Goal: Transaction & Acquisition: Purchase product/service

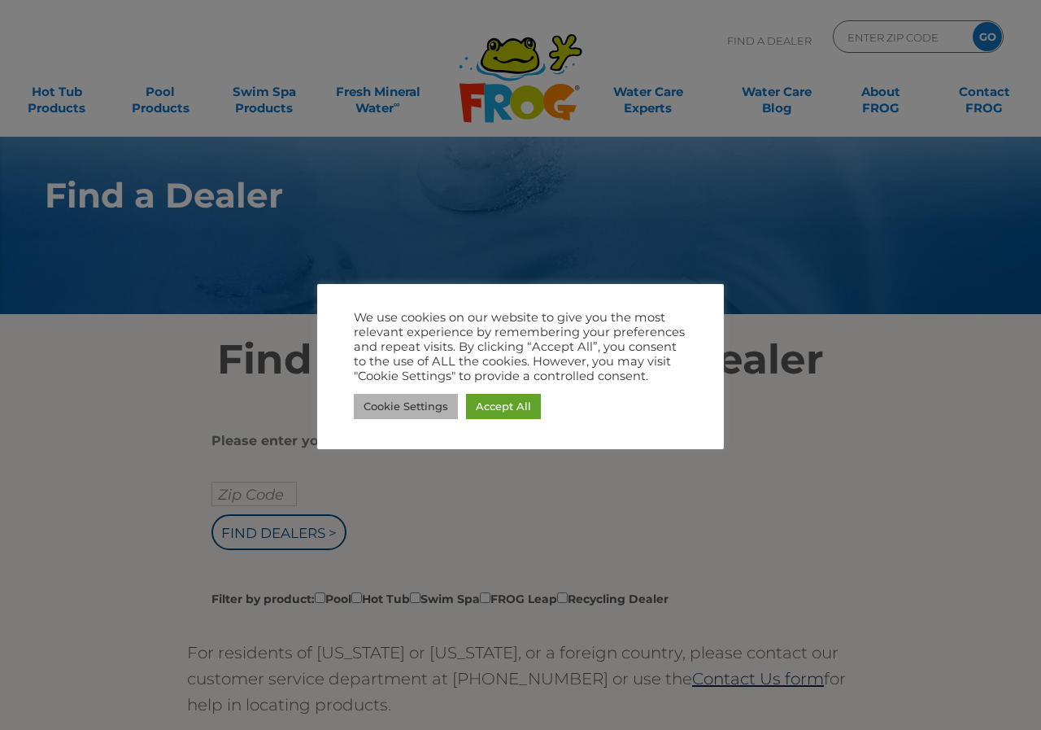
click at [409, 398] on link "Cookie Settings" at bounding box center [406, 406] width 104 height 25
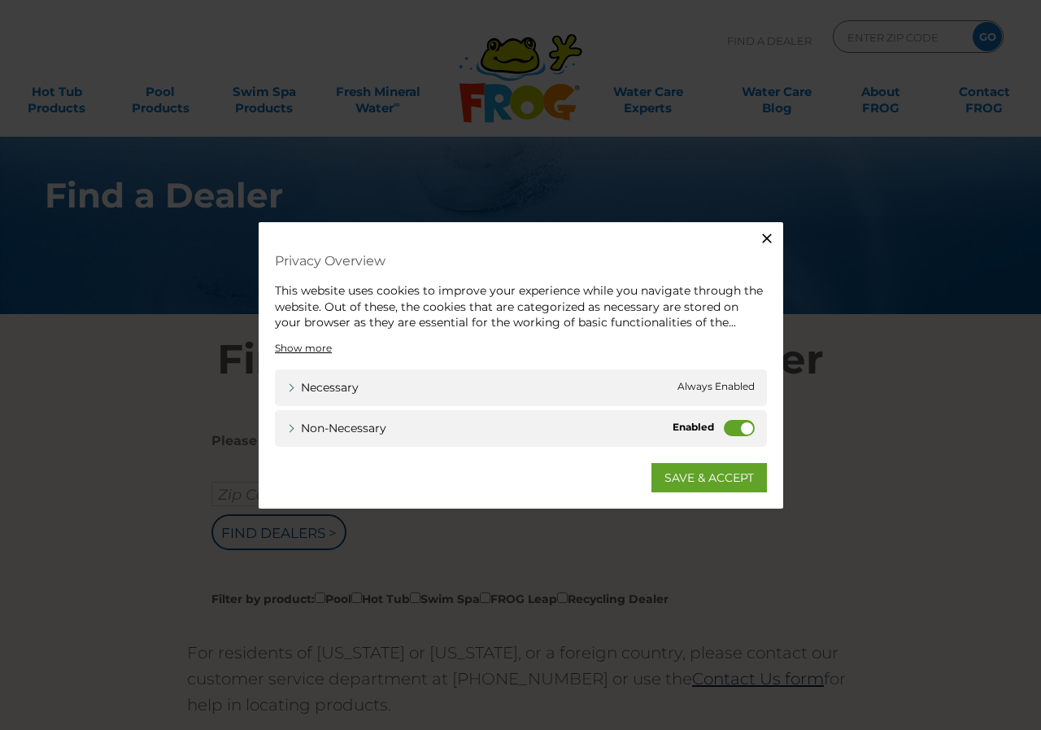
click at [766, 231] on icon "button" at bounding box center [767, 238] width 16 height 16
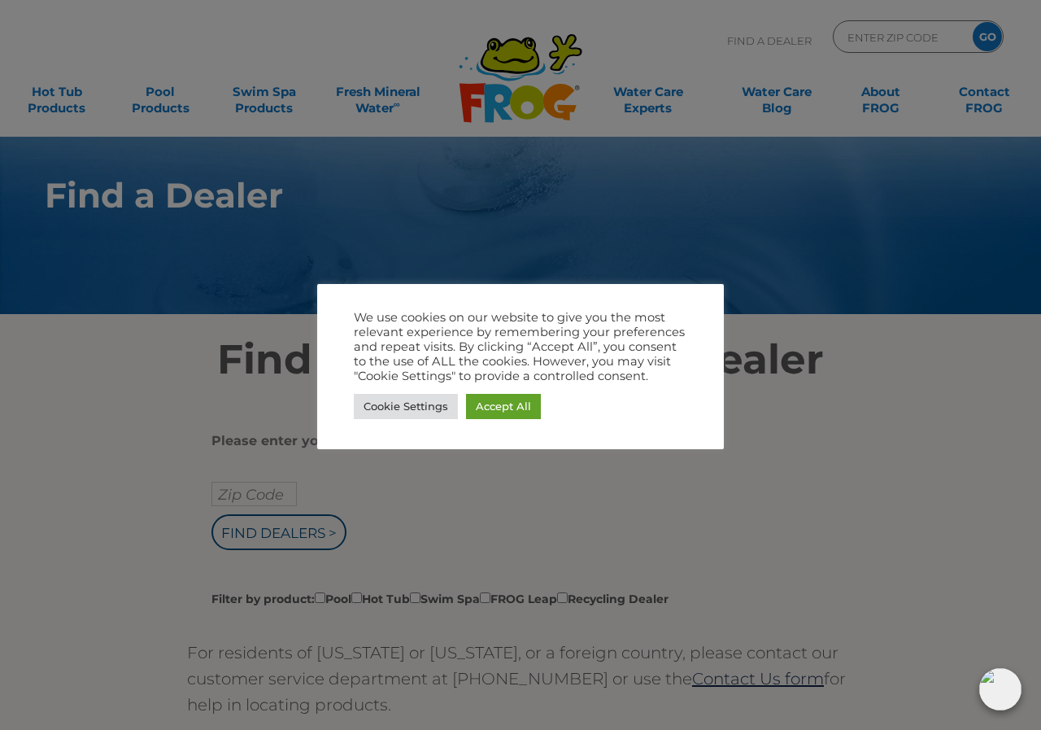
click at [911, 450] on body ".st130{clip-path:url(#SVGID_2_);fill-rule:evenodd;clip-rule:evenodd;fill:#C3CC0…" at bounding box center [520, 365] width 1041 height 730
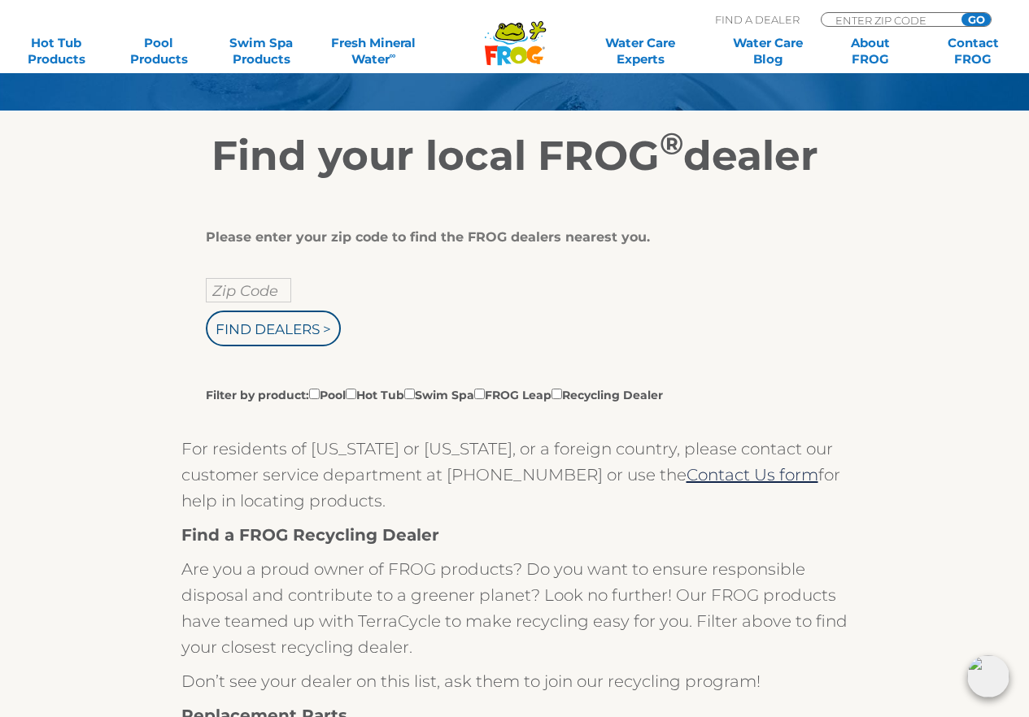
scroll to position [133, 0]
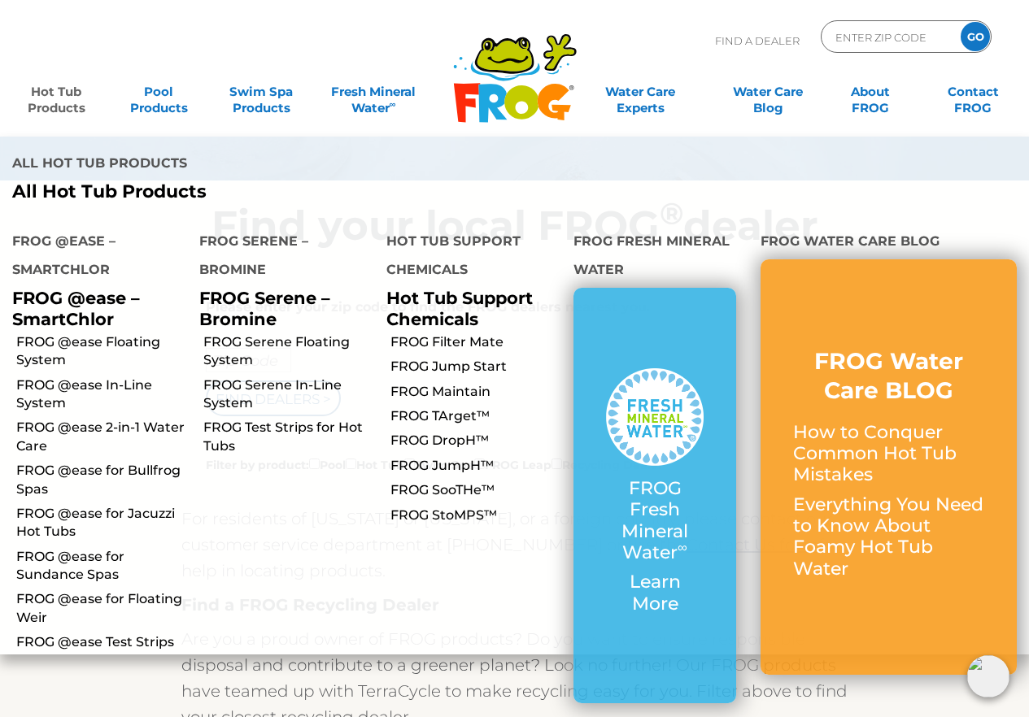
click at [48, 95] on link "Hot Tub Products" at bounding box center [56, 92] width 80 height 33
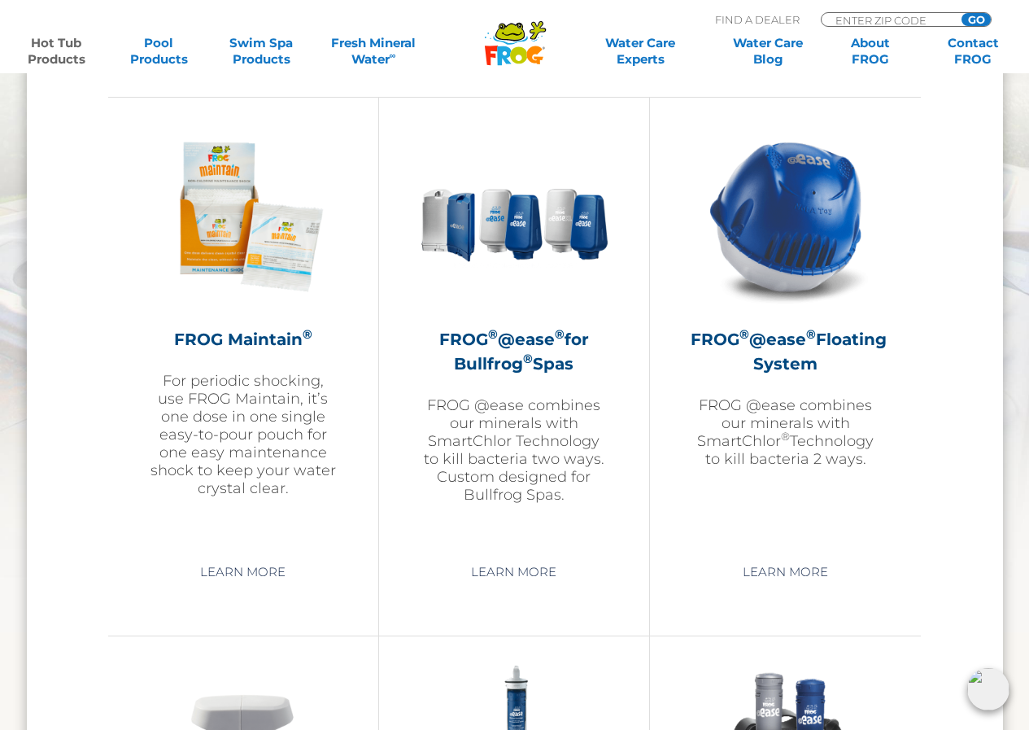
scroll to position [1731, 0]
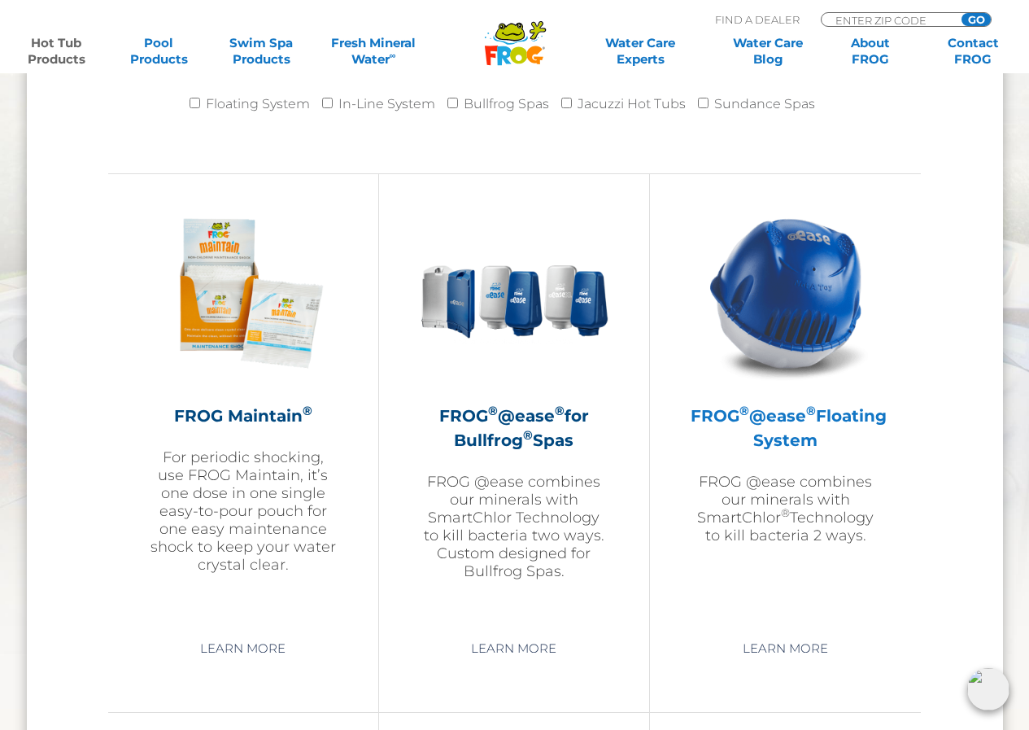
click at [785, 276] on img at bounding box center [785, 292] width 189 height 189
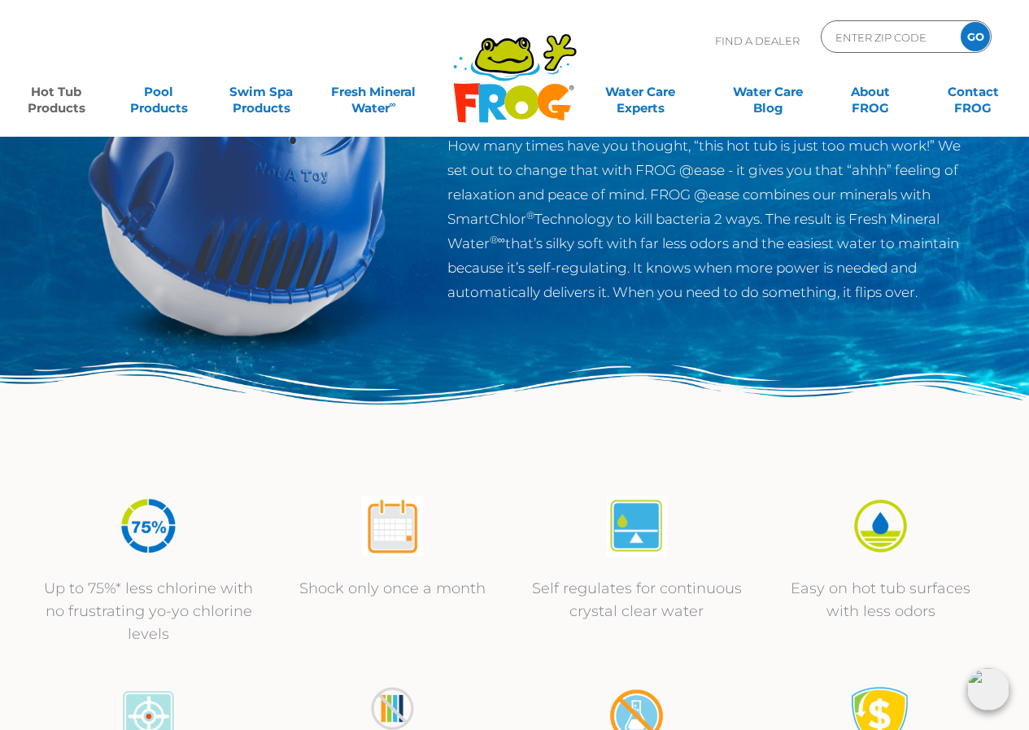
scroll to position [19, 0]
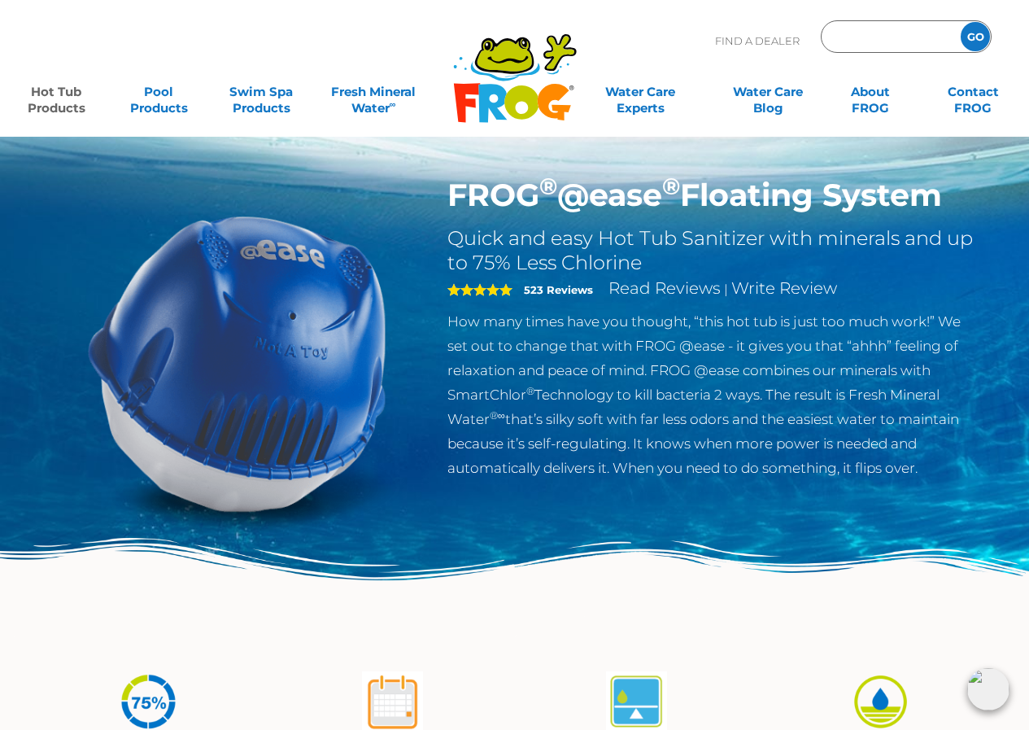
click at [904, 40] on input "Zip Code Form" at bounding box center [889, 37] width 110 height 24
type input "49009"
click at [976, 36] on input "GO" at bounding box center [975, 36] width 29 height 29
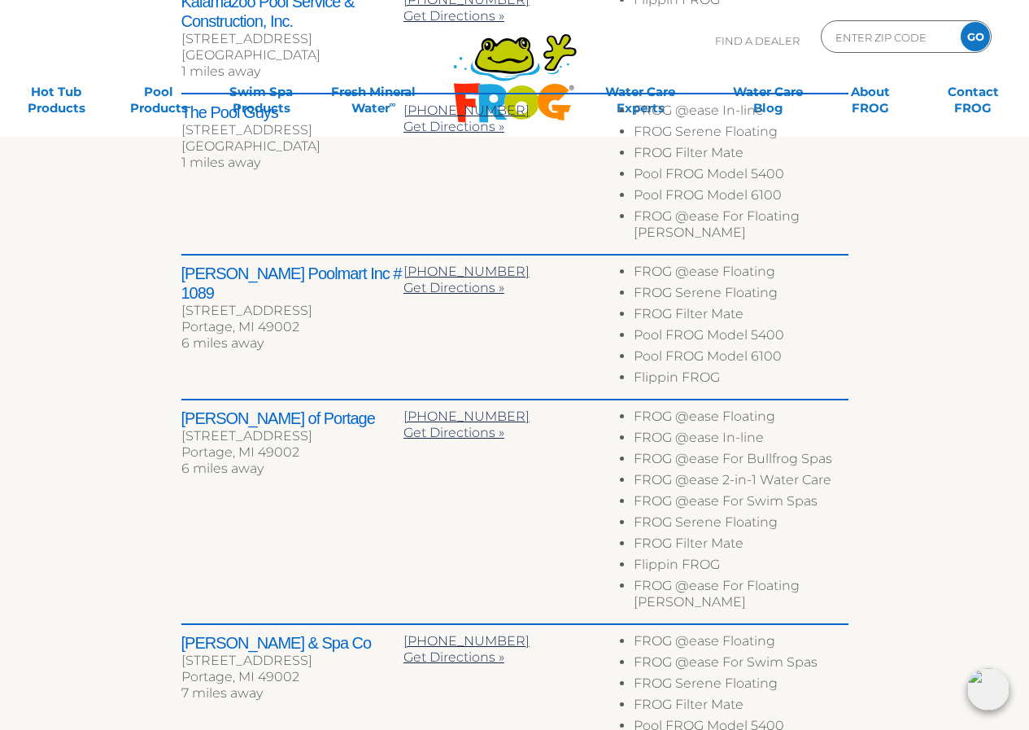
scroll to position [12, 0]
